Goal: Information Seeking & Learning: Check status

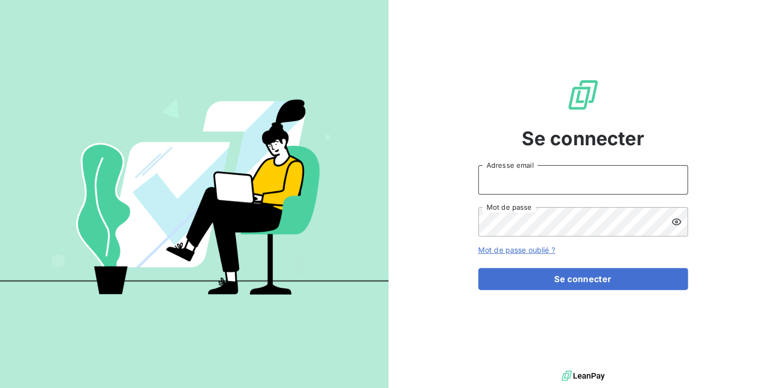
type input "[EMAIL_ADDRESS][DOMAIN_NAME]"
click at [603, 254] on div "Mot de passe oublié ?" at bounding box center [583, 250] width 210 height 10
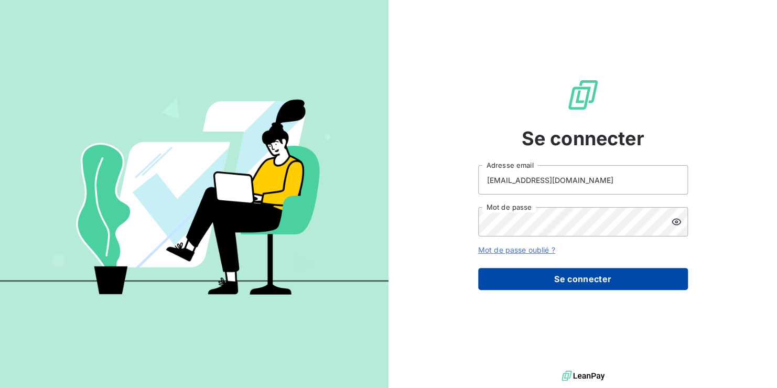
click at [612, 278] on button "Se connecter" at bounding box center [583, 279] width 210 height 22
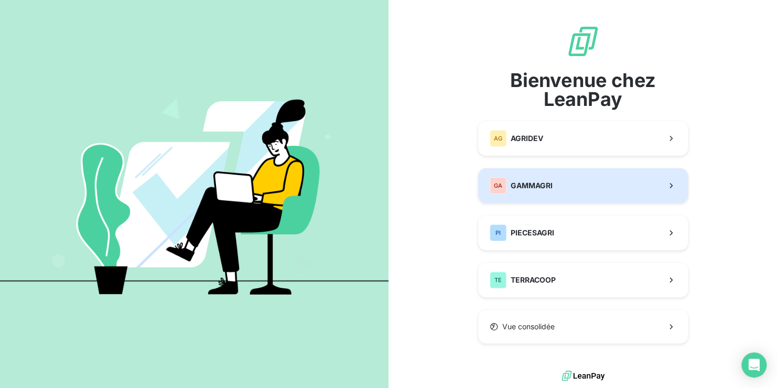
click at [512, 183] on span "GAMMAGRI" at bounding box center [532, 185] width 42 height 10
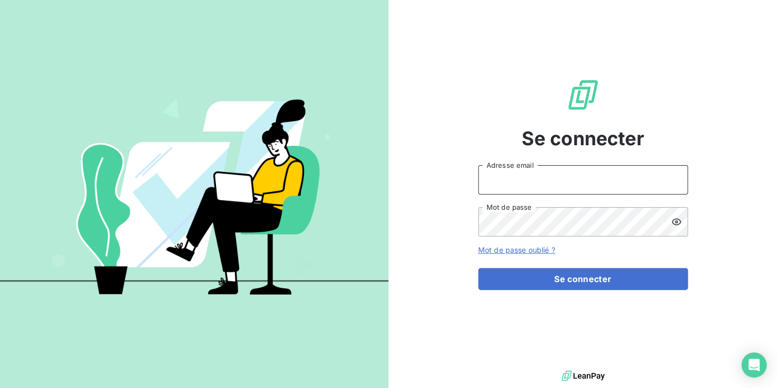
type input "[EMAIL_ADDRESS][DOMAIN_NAME]"
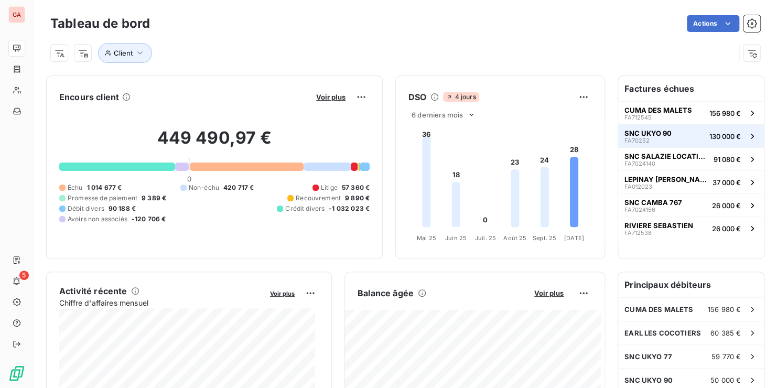
click at [693, 136] on button "SNC UKYO 90 FA70252 130 000 €" at bounding box center [691, 135] width 146 height 23
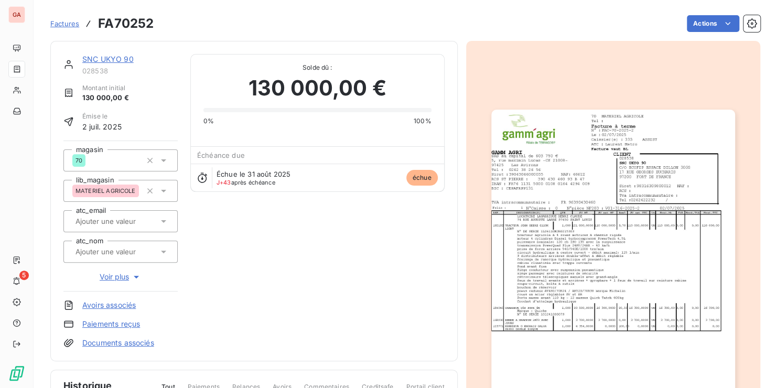
click at [106, 58] on link "SNC UKYO 90" at bounding box center [107, 59] width 51 height 9
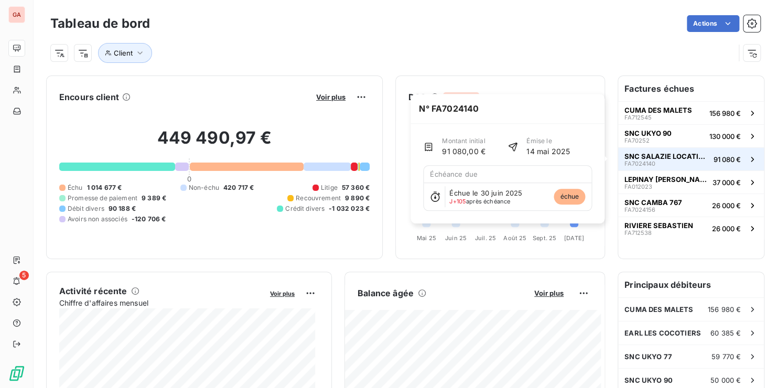
click at [681, 157] on span "SNC SALAZIE LOCATION 3437" at bounding box center [667, 156] width 85 height 8
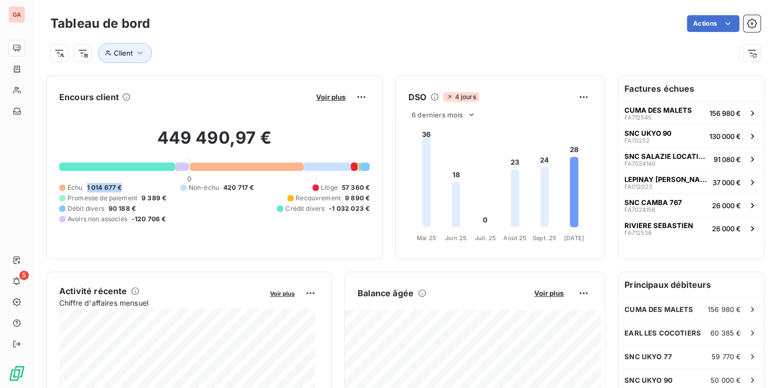
drag, startPoint x: 87, startPoint y: 185, endPoint x: 124, endPoint y: 183, distance: 37.8
click at [124, 183] on div "Échu 1 014 677 € Non-échu 420 717 € Litige 57 360 € Promesse de paiement 9 389 …" at bounding box center [214, 203] width 310 height 41
drag, startPoint x: 124, startPoint y: 183, endPoint x: 228, endPoint y: 161, distance: 105.6
click at [228, 161] on div "449 490,97 € 0 Échu 1 014 677 € Non-échu 420 717 € Litige 57 360 € Promesse de …" at bounding box center [214, 175] width 310 height 141
drag, startPoint x: 228, startPoint y: 161, endPoint x: 221, endPoint y: 168, distance: 9.7
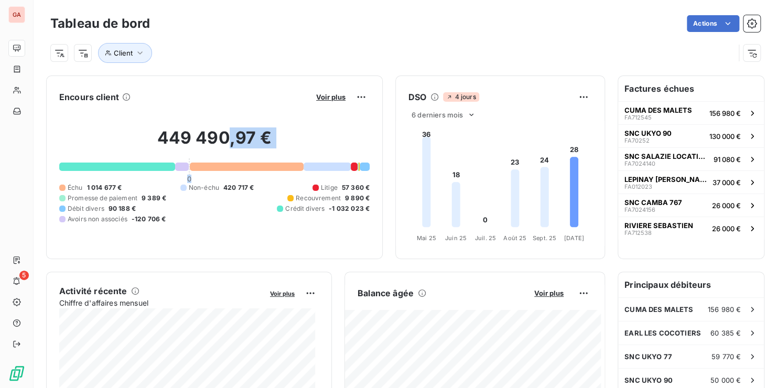
click at [226, 165] on div at bounding box center [247, 167] width 114 height 8
click at [157, 103] on div "Encours client Voir plus" at bounding box center [214, 97] width 310 height 17
click at [319, 99] on span "Voir plus" at bounding box center [330, 97] width 29 height 8
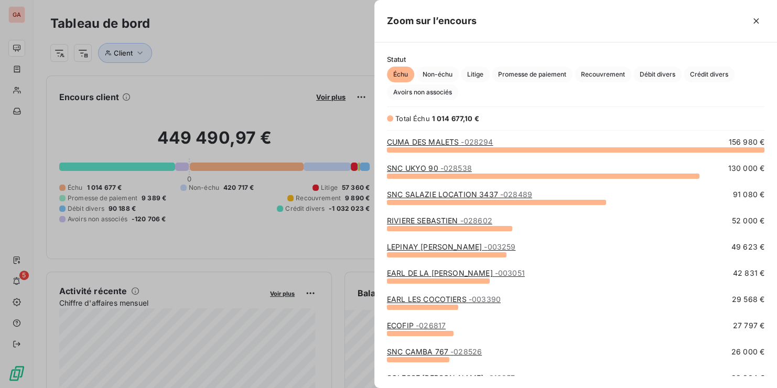
scroll to position [231, 394]
click at [436, 218] on link "RIVIERE SEBASTIEN - 028602" at bounding box center [439, 220] width 105 height 9
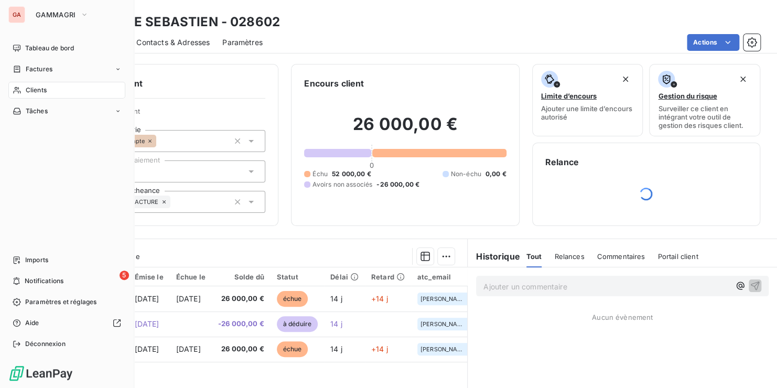
click at [17, 16] on div "GA" at bounding box center [16, 14] width 17 height 17
click at [34, 46] on span "Tableau de bord" at bounding box center [49, 48] width 49 height 9
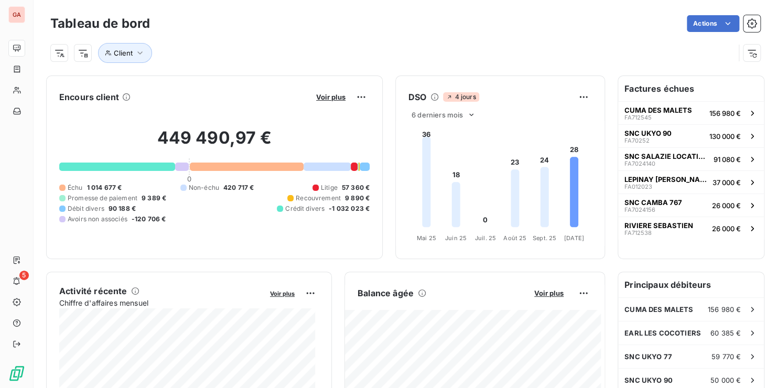
click at [349, 189] on span "57 360 €" at bounding box center [356, 187] width 28 height 9
click at [334, 94] on span "Voir plus" at bounding box center [330, 97] width 29 height 8
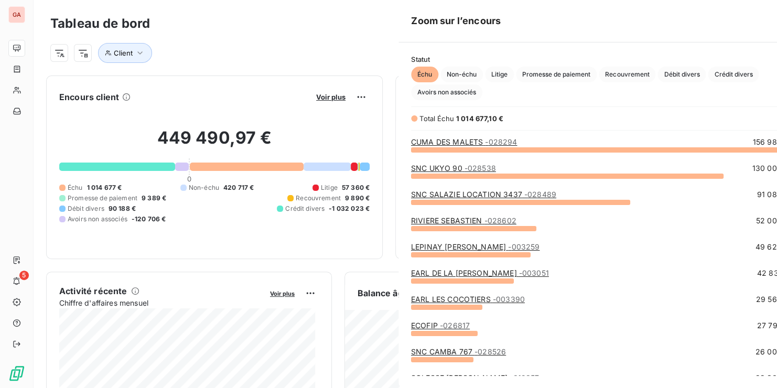
scroll to position [380, 394]
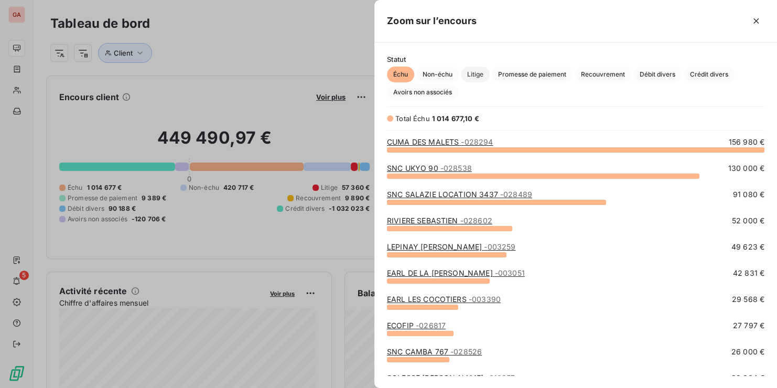
click at [472, 78] on span "Litige" at bounding box center [475, 75] width 29 height 16
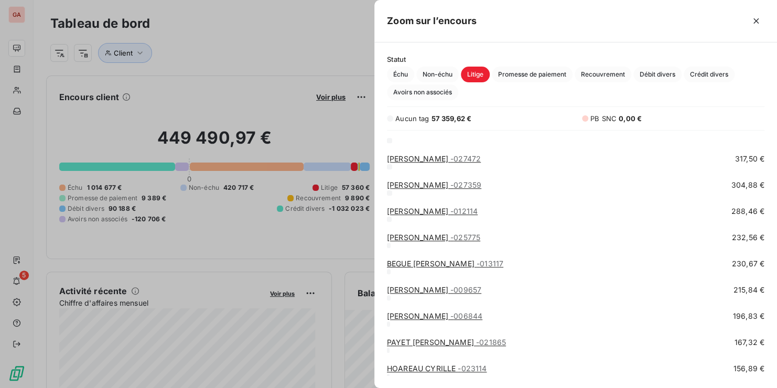
scroll to position [403, 0]
click at [527, 73] on span "Promesse de paiement" at bounding box center [532, 75] width 81 height 16
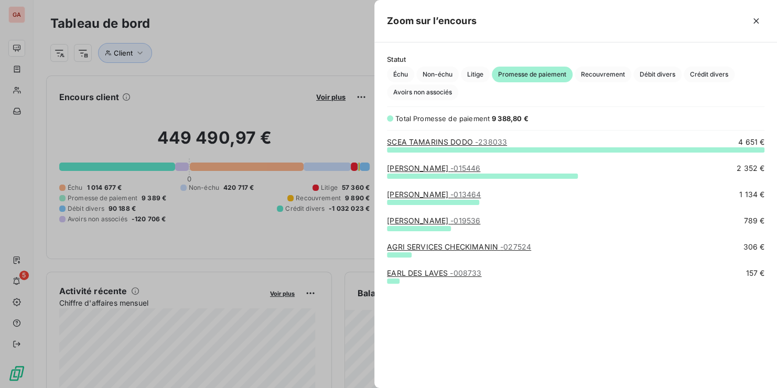
scroll to position [231, 394]
click at [602, 79] on span "Recouvrement" at bounding box center [603, 75] width 57 height 16
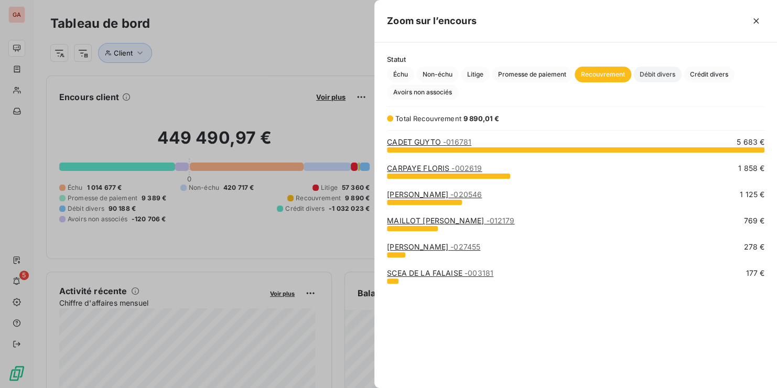
click at [653, 71] on span "Débit divers" at bounding box center [658, 75] width 48 height 16
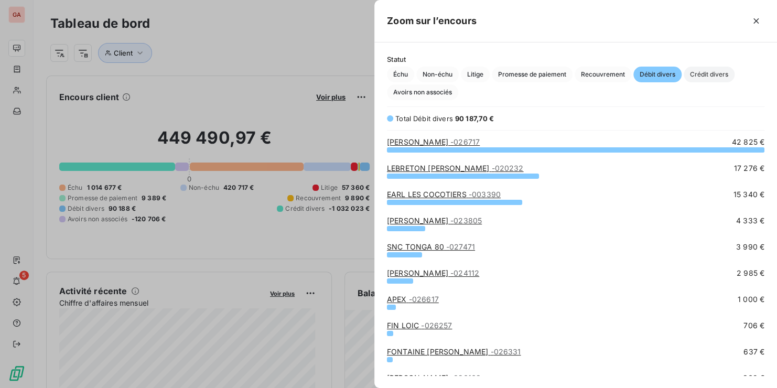
click at [709, 77] on span "Crédit divers" at bounding box center [709, 75] width 51 height 16
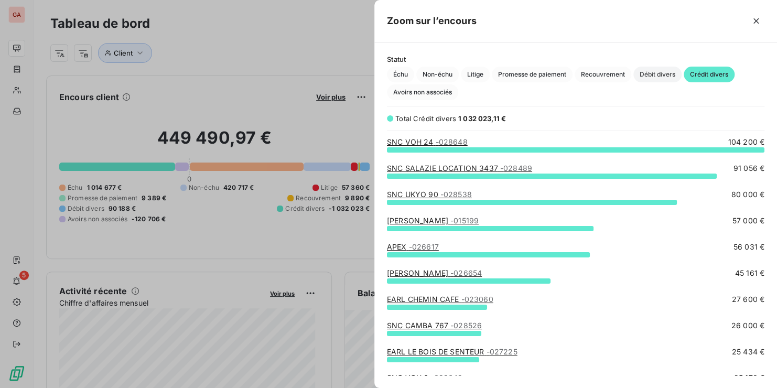
click at [650, 73] on span "Débit divers" at bounding box center [658, 75] width 48 height 16
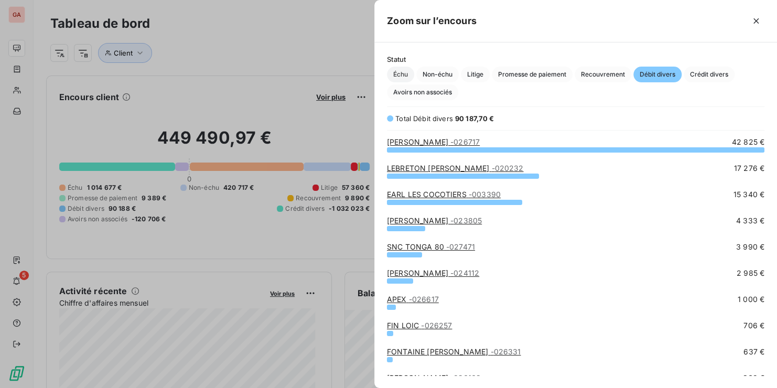
click at [406, 77] on span "Échu" at bounding box center [400, 75] width 27 height 16
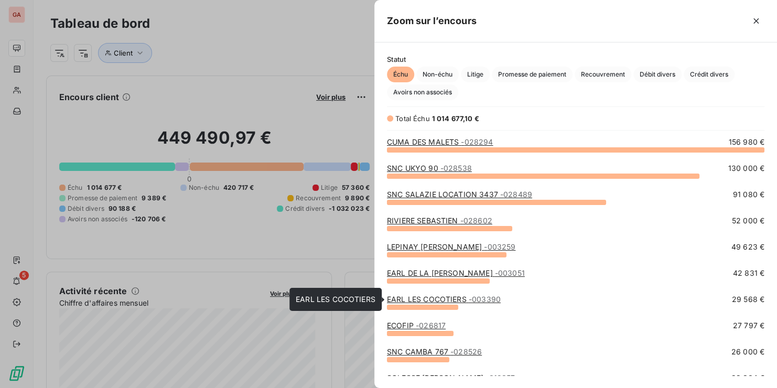
click at [433, 298] on link "EARL LES COCOTIERS - 003390" at bounding box center [444, 299] width 114 height 9
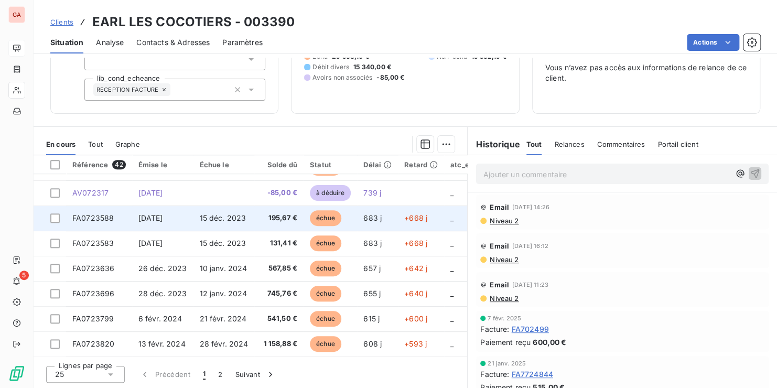
scroll to position [451, 0]
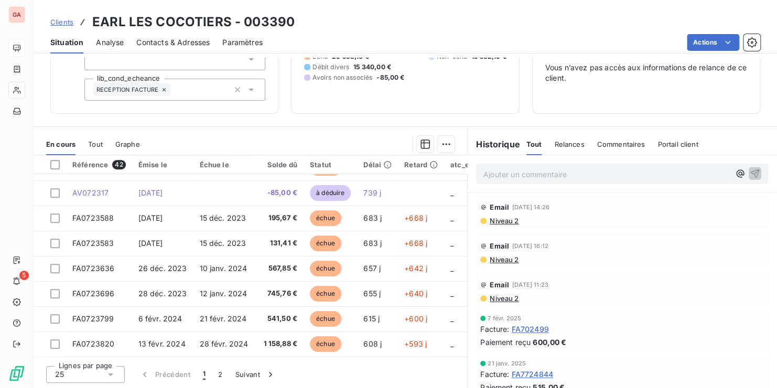
drag, startPoint x: 294, startPoint y: 339, endPoint x: 252, endPoint y: 135, distance: 208.3
click at [252, 135] on div "En cours Tout Graphe" at bounding box center [251, 144] width 434 height 22
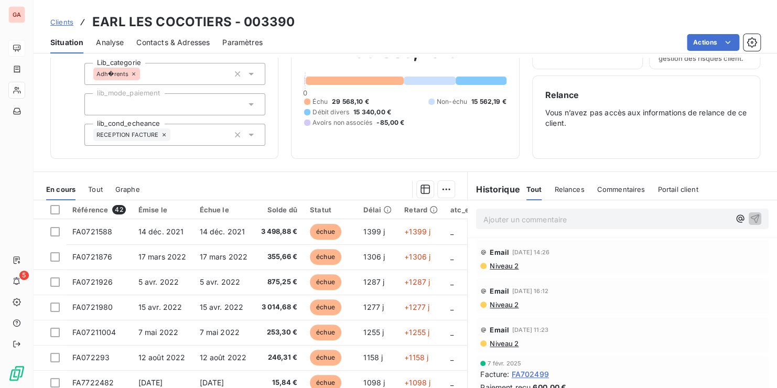
scroll to position [0, 0]
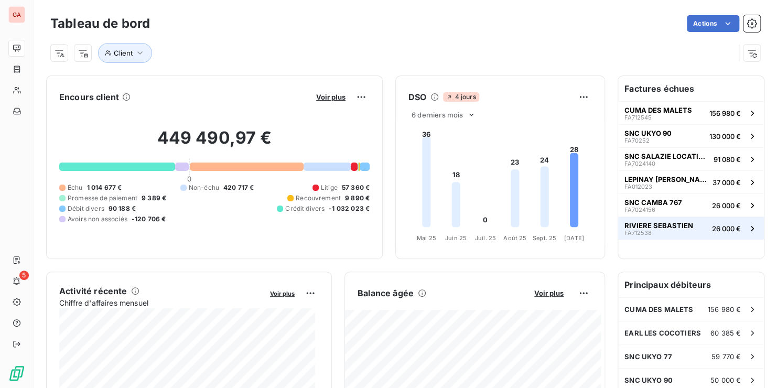
click at [647, 224] on span "RIVIERE SEBASTIEN" at bounding box center [659, 225] width 69 height 8
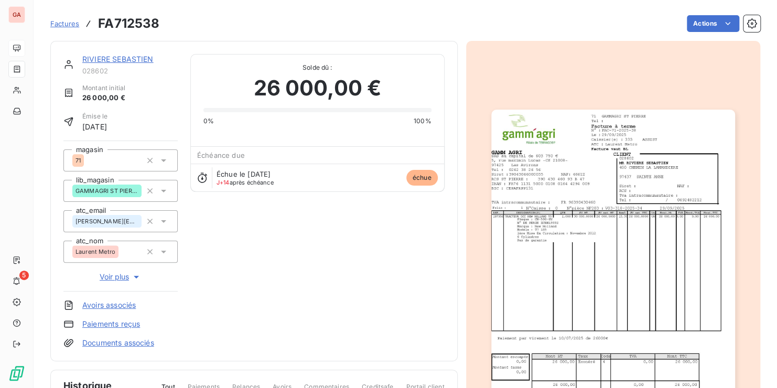
click at [545, 233] on img "button" at bounding box center [613, 282] width 244 height 345
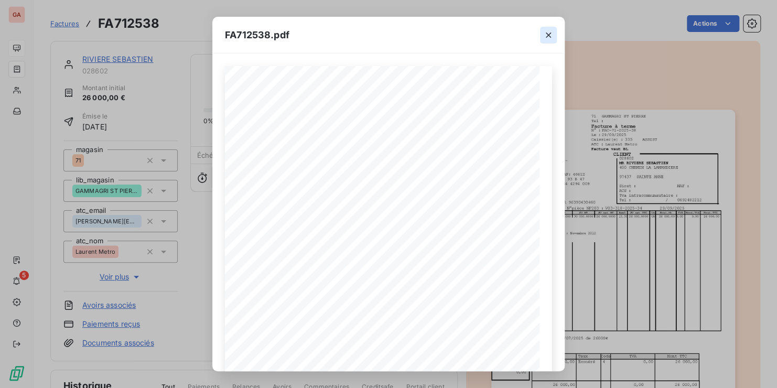
click at [540, 33] on button "button" at bounding box center [548, 35] width 17 height 17
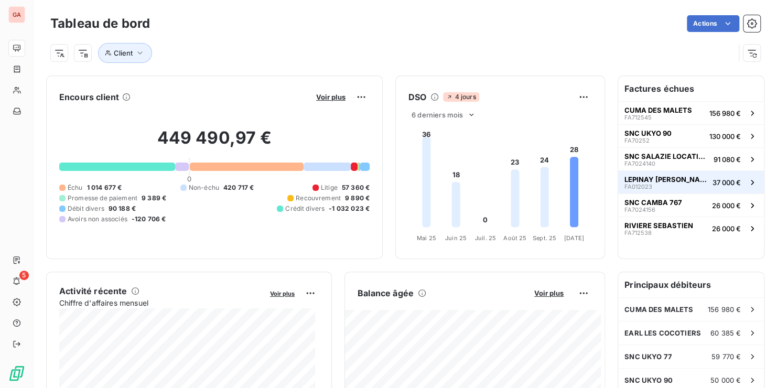
click at [646, 179] on span "LEPINAY [PERSON_NAME]" at bounding box center [667, 179] width 84 height 8
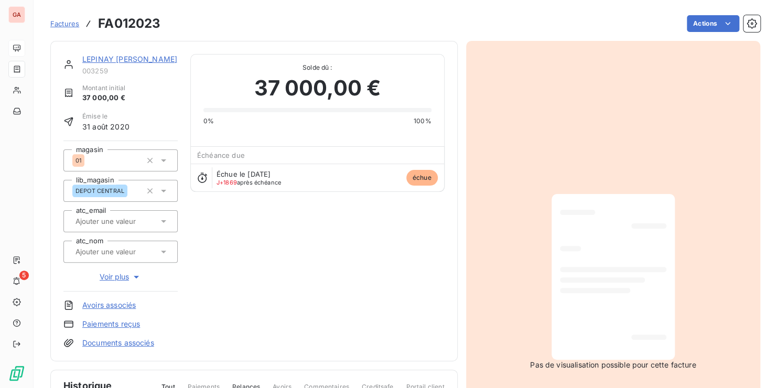
click at [623, 242] on div at bounding box center [613, 276] width 106 height 149
drag, startPoint x: 238, startPoint y: 172, endPoint x: 299, endPoint y: 187, distance: 63.6
click at [299, 187] on div "Échue le [DATE] J+1869 après échéance échue" at bounding box center [317, 178] width 253 height 28
drag, startPoint x: 299, startPoint y: 187, endPoint x: 349, endPoint y: 220, distance: 59.3
click at [352, 211] on div "LEPINAY [PERSON_NAME] 003259 Montant initial 37 000,00 € Émise le [DATE] magasi…" at bounding box center [253, 201] width 381 height 294
